Goal: Task Accomplishment & Management: Use online tool/utility

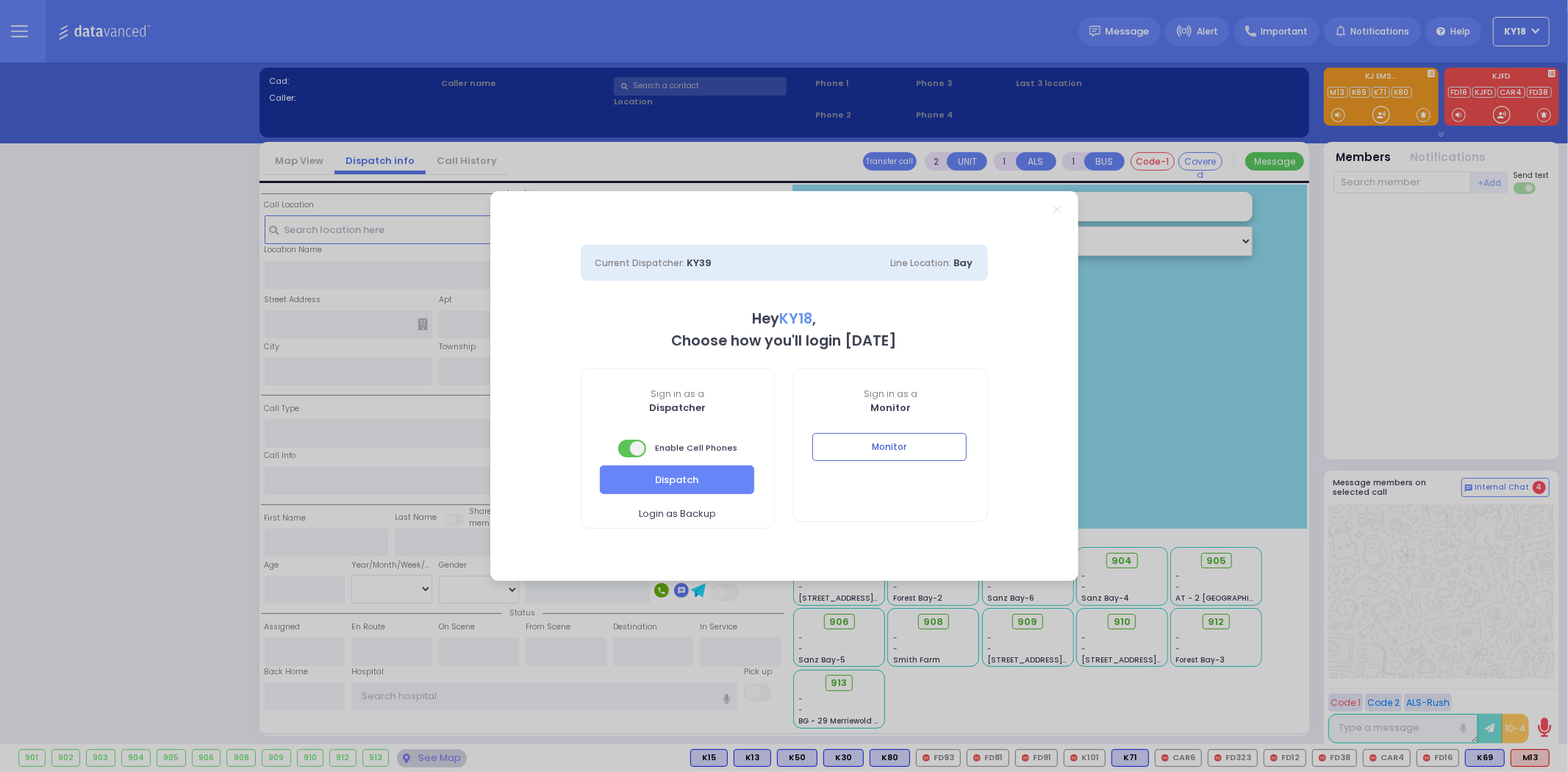
select select "4"
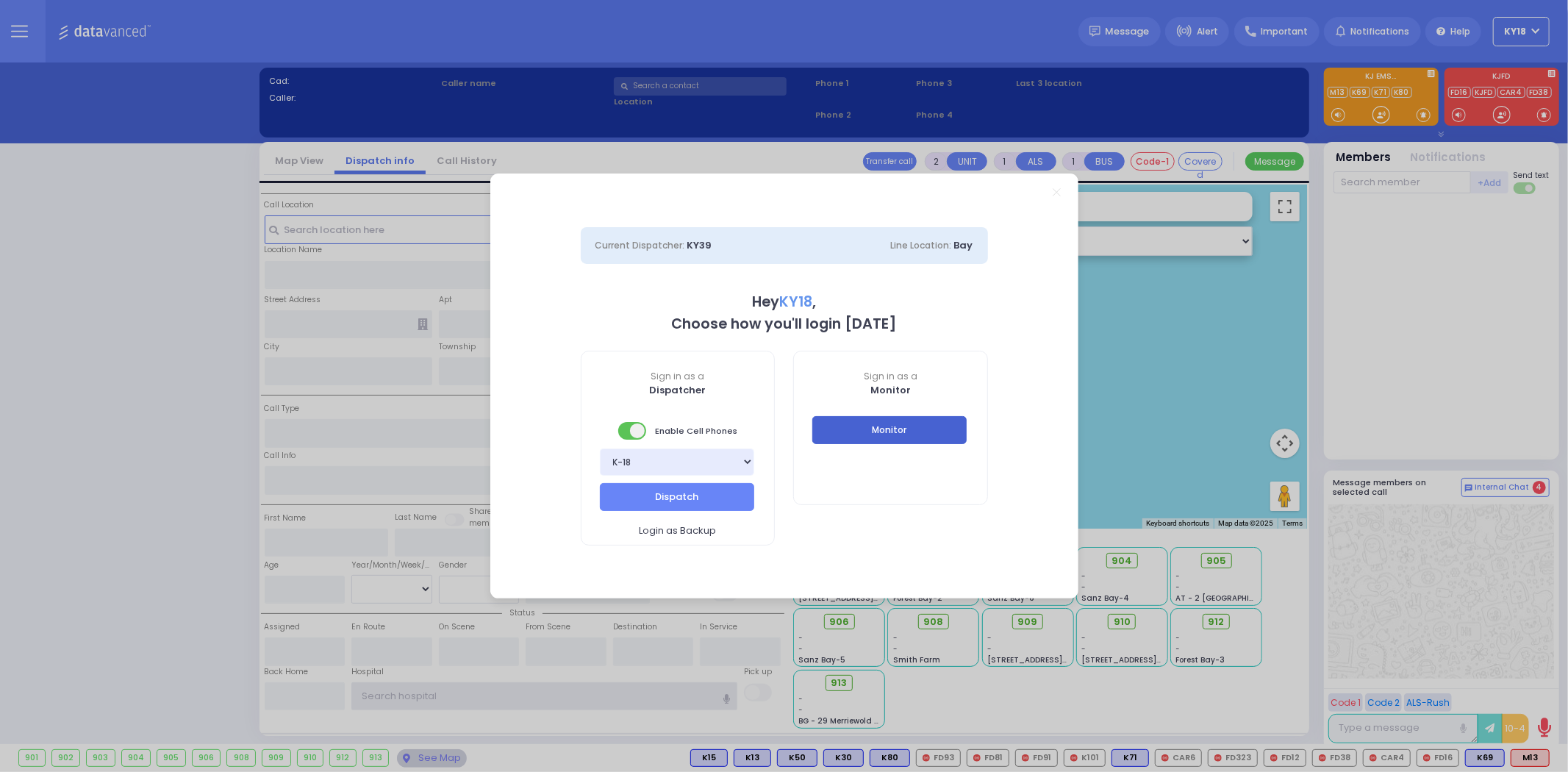
type input "ky18"
drag, startPoint x: 855, startPoint y: 430, endPoint x: 923, endPoint y: 85, distance: 351.6
click at [855, 429] on button "Monitor" at bounding box center [889, 430] width 154 height 28
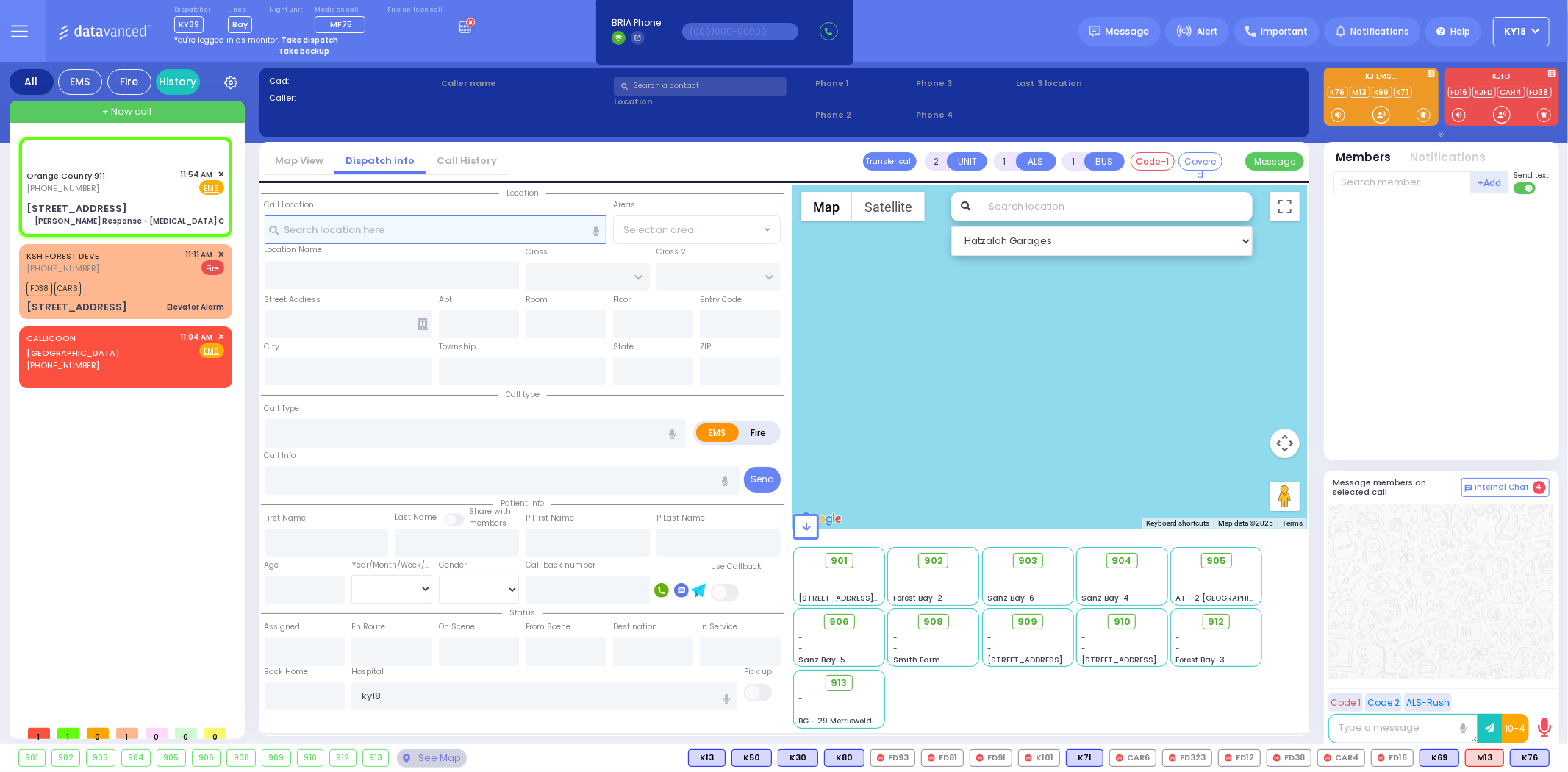
type input "6"
select select
type input "Charlie Response - Chest Pain C"
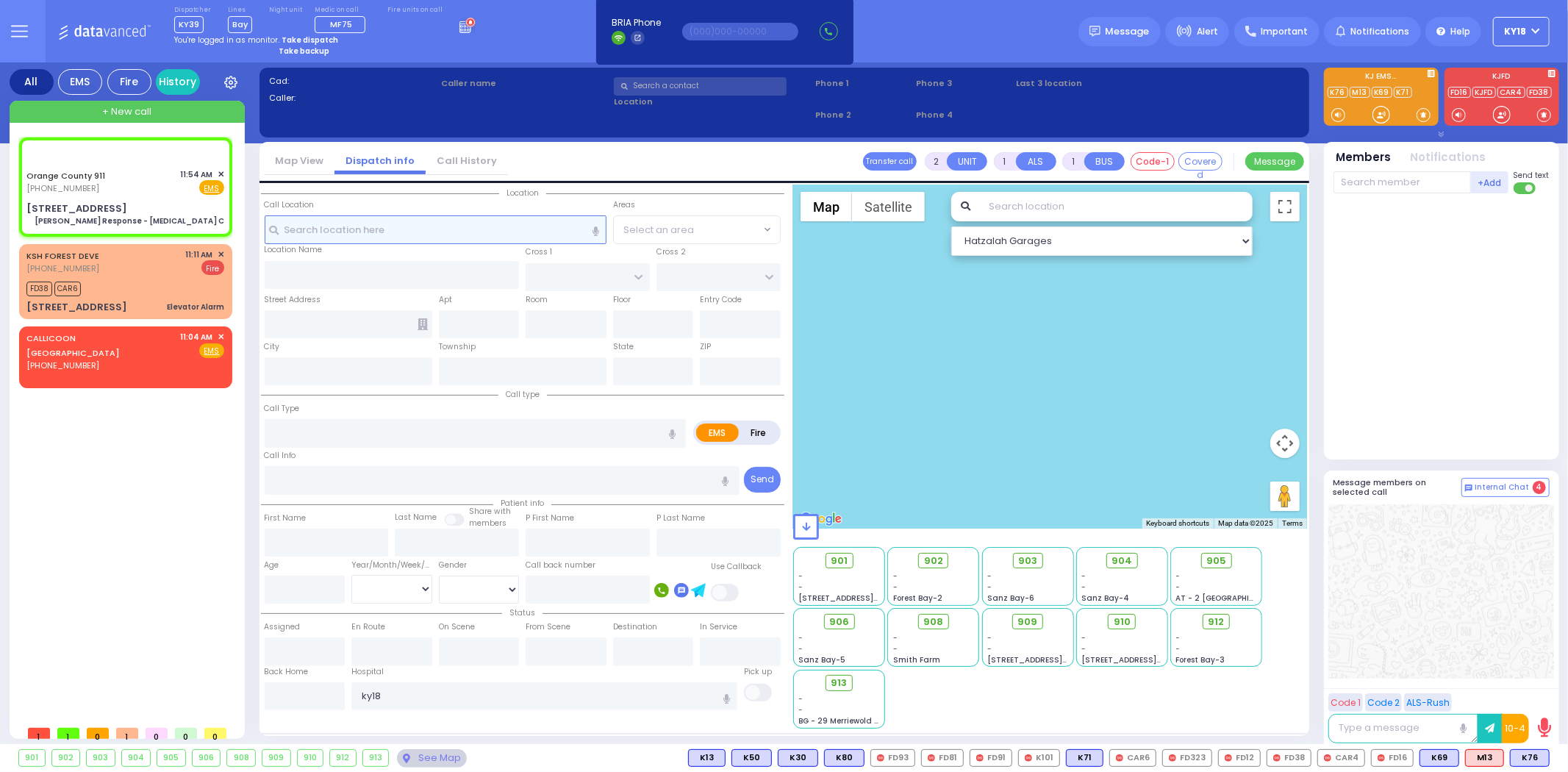
radio input "true"
type input "Nature: : Charlie Response - Chest Pain C Address: : 43 Centre Dr, 10917 Cross …"
select select
select select "Hatzalah Garages"
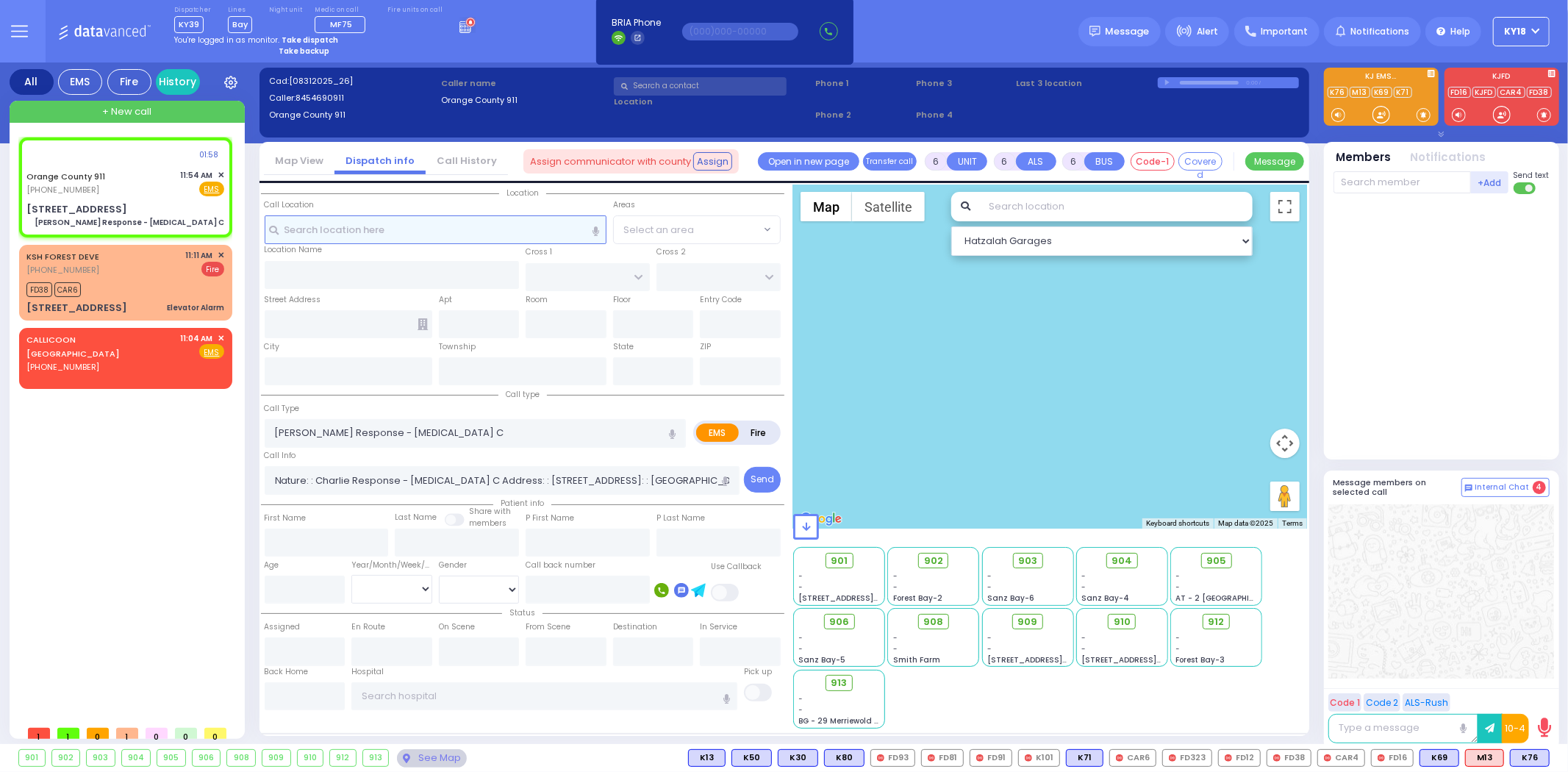
type input "43 Centre Dr"
type input "Monroe"
type input "New York"
type input "10917"
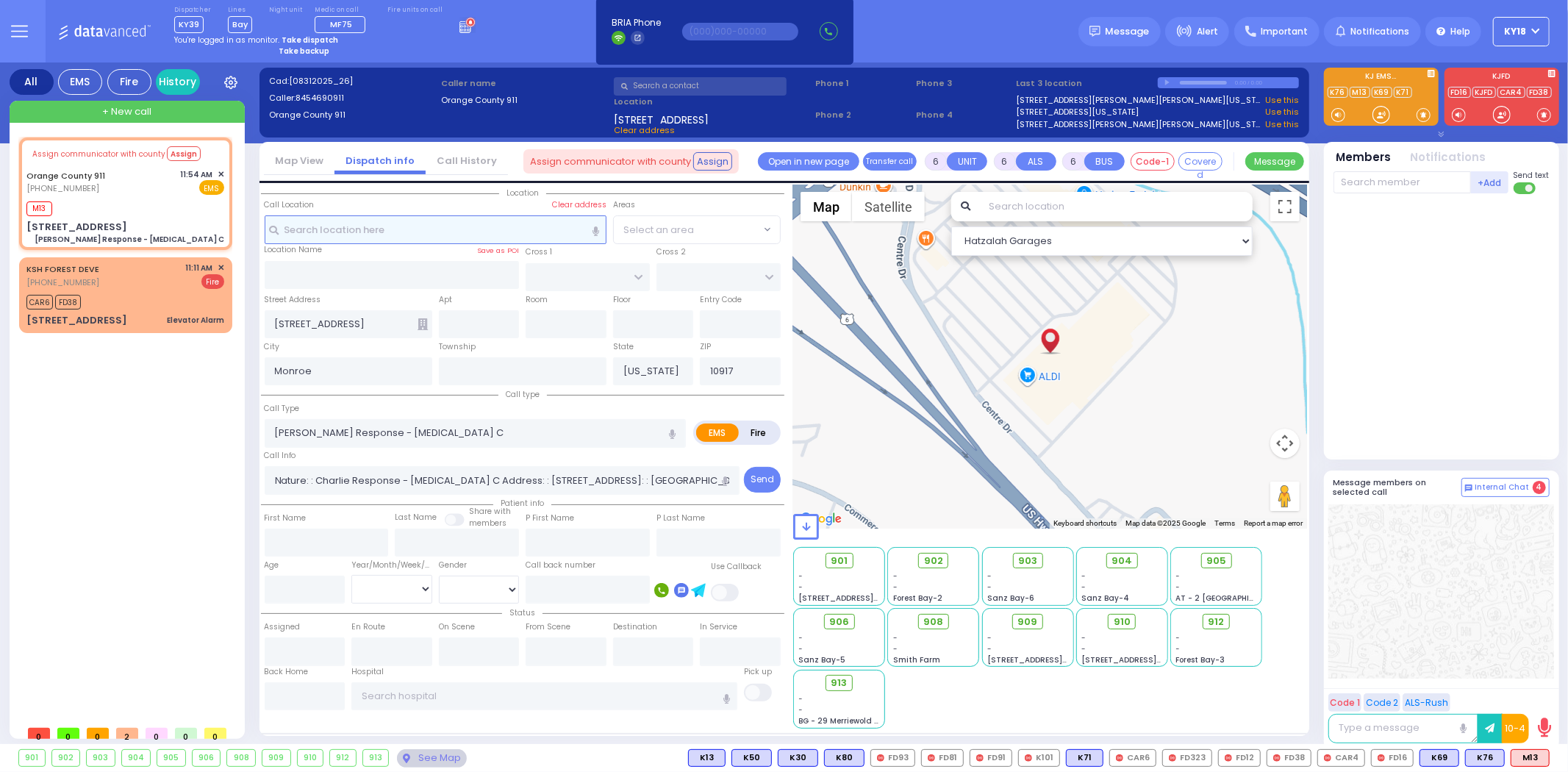
select select
radio input "true"
select select
type input "11:57"
select select "Hatzalah Garages"
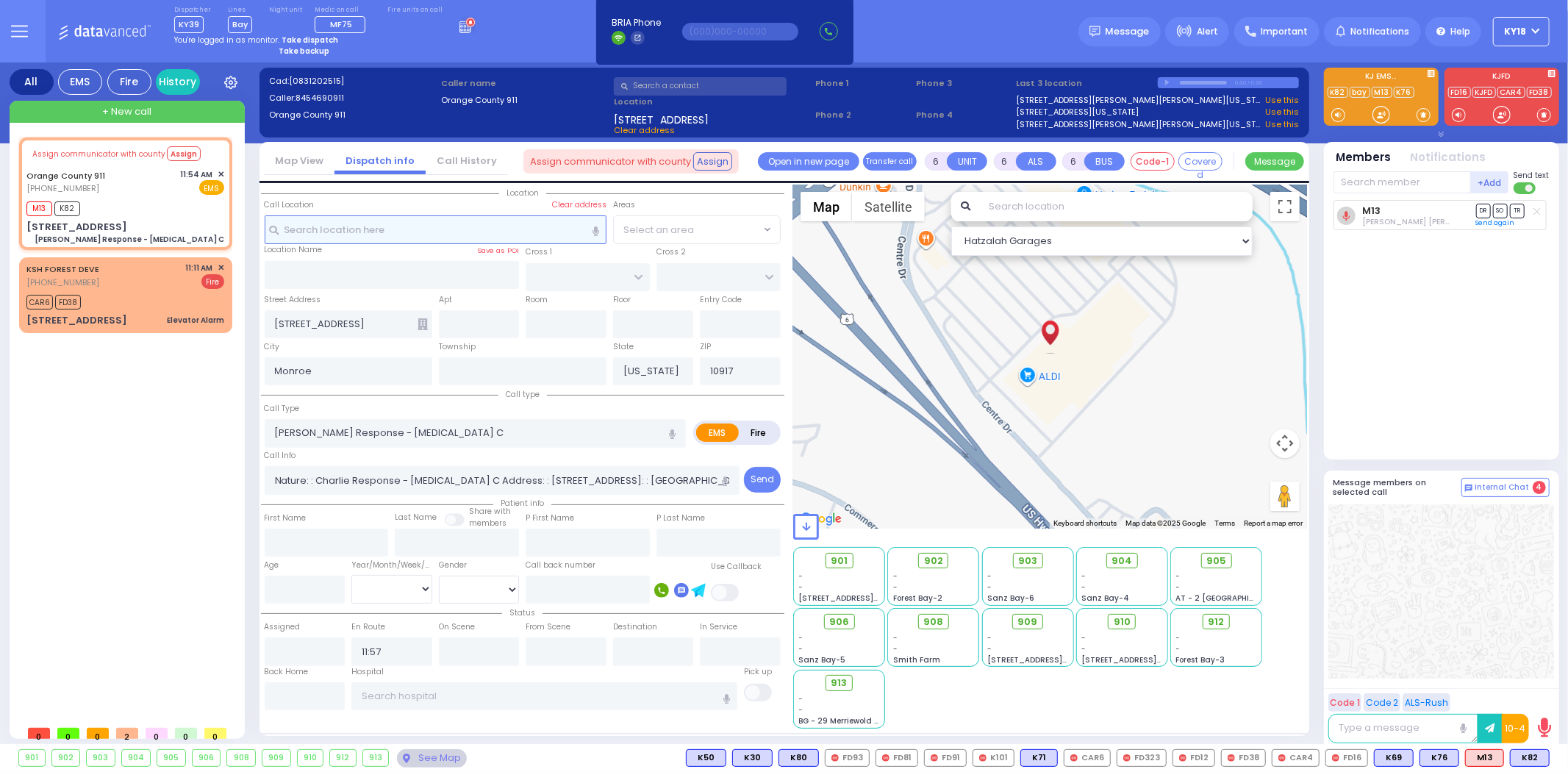
select select
radio input "true"
select select
select select "Hatzalah Garages"
